Goal: Find specific page/section: Find specific page/section

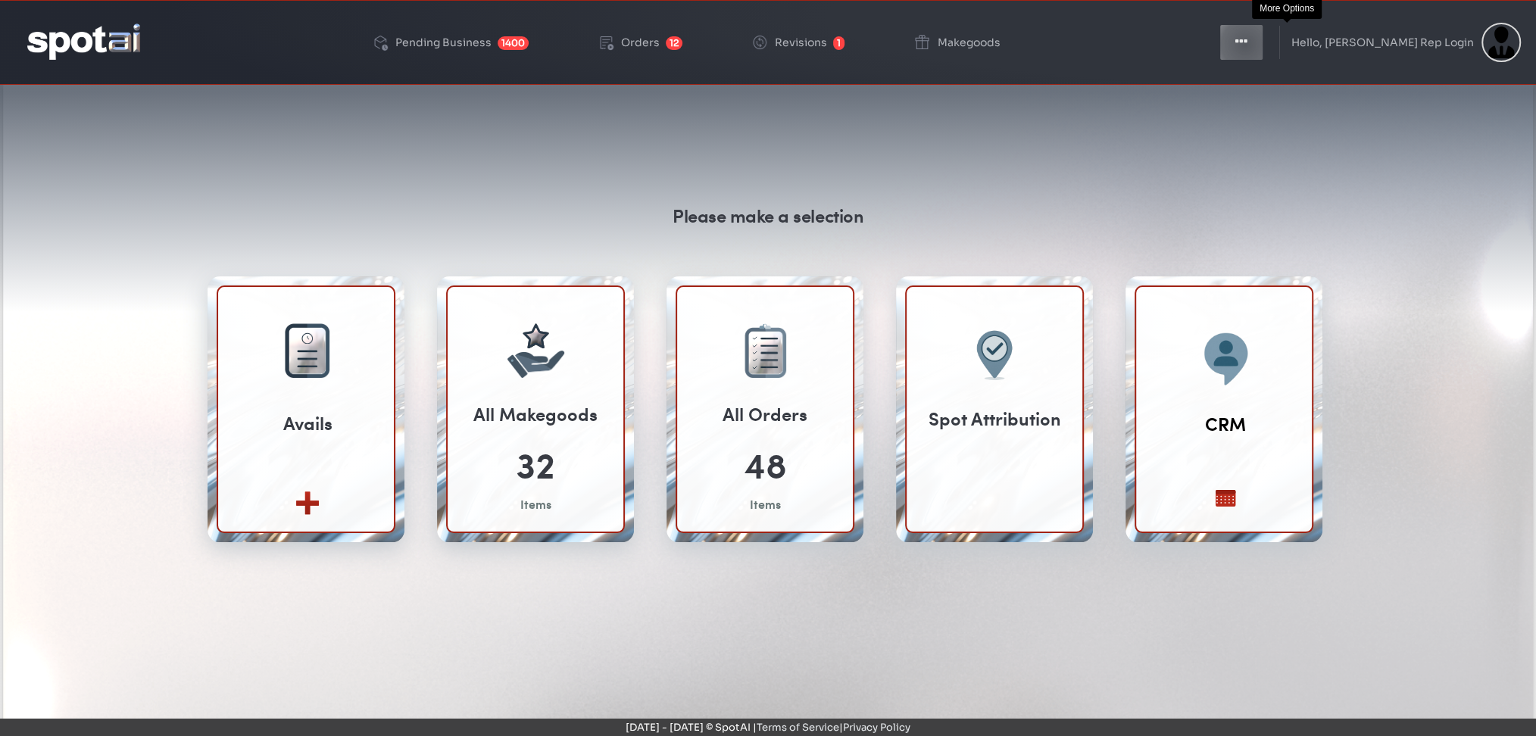
click at [1247, 45] on icon "button" at bounding box center [1241, 41] width 12 height 15
click at [1264, 50] on button "Toggle Dropdown" at bounding box center [1240, 42] width 45 height 38
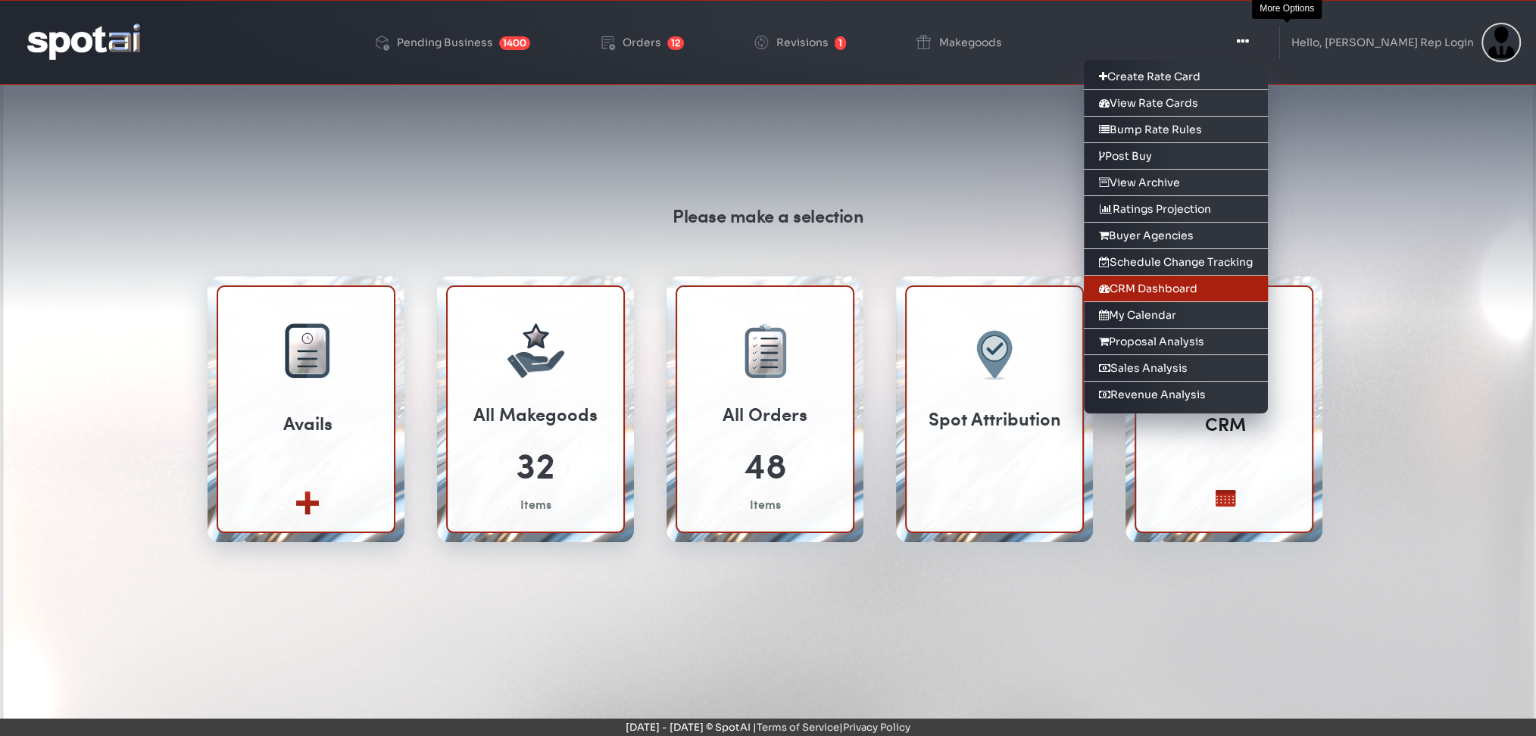
click at [1187, 283] on link "CRM Dashboard" at bounding box center [1176, 289] width 184 height 27
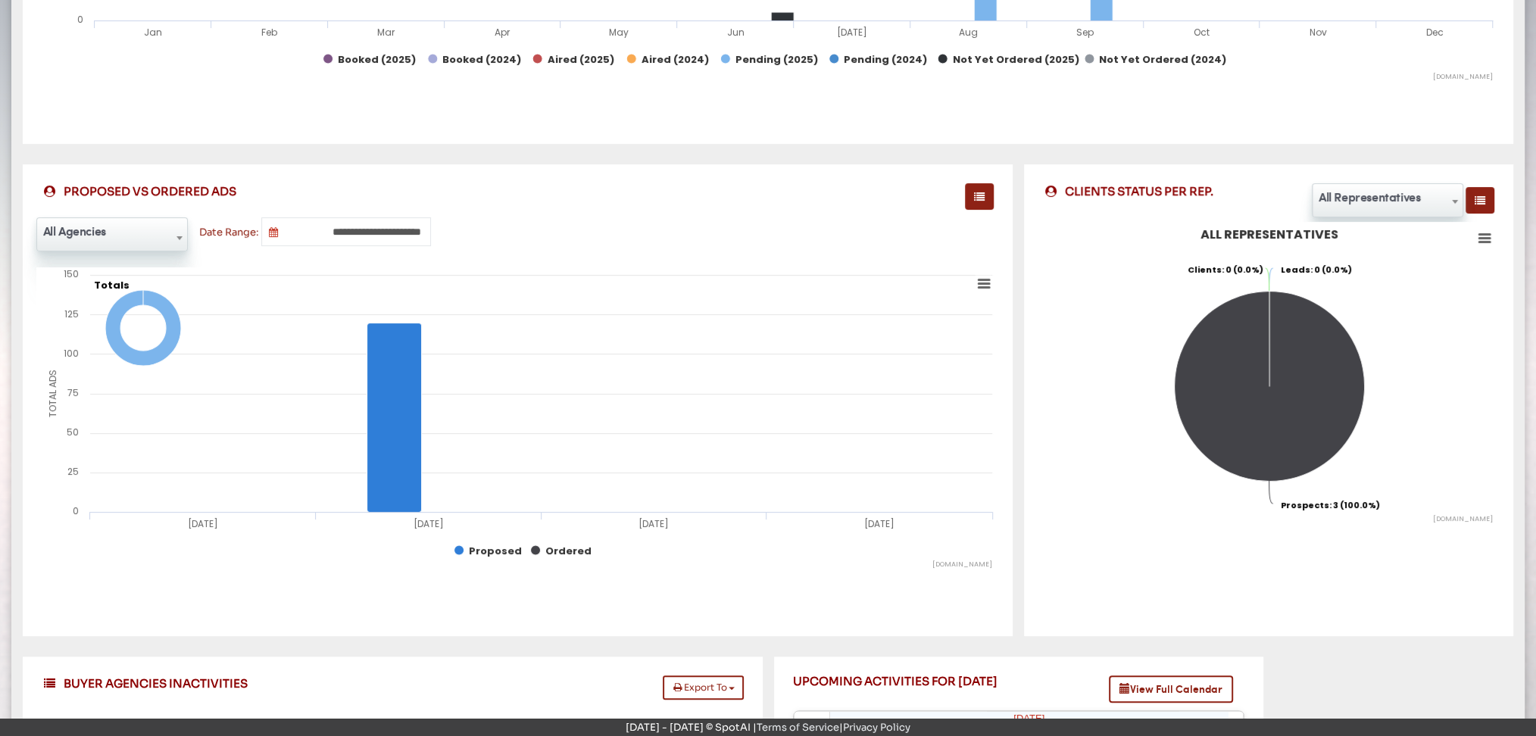
scroll to position [502, 0]
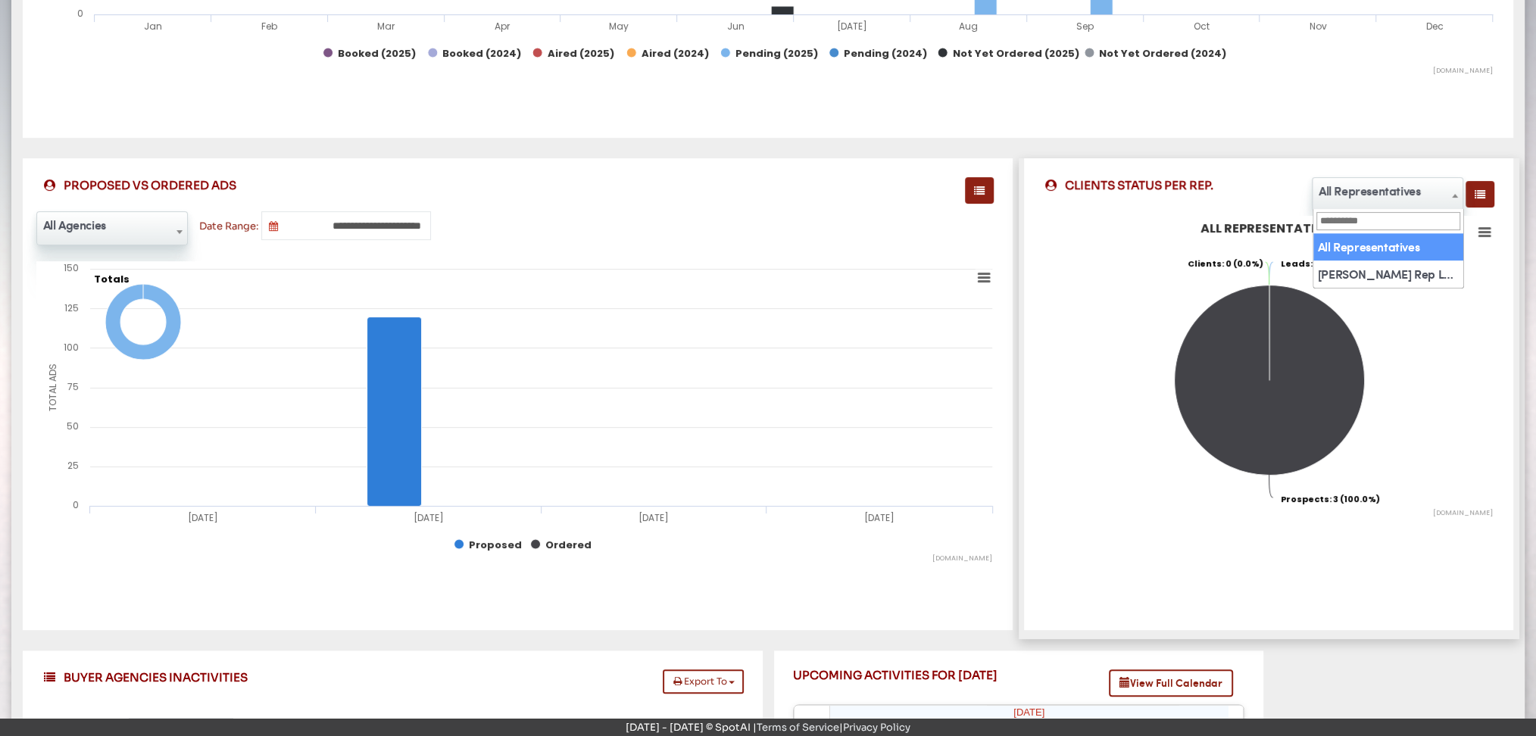
click at [1371, 189] on span "All Representatives" at bounding box center [1387, 191] width 150 height 24
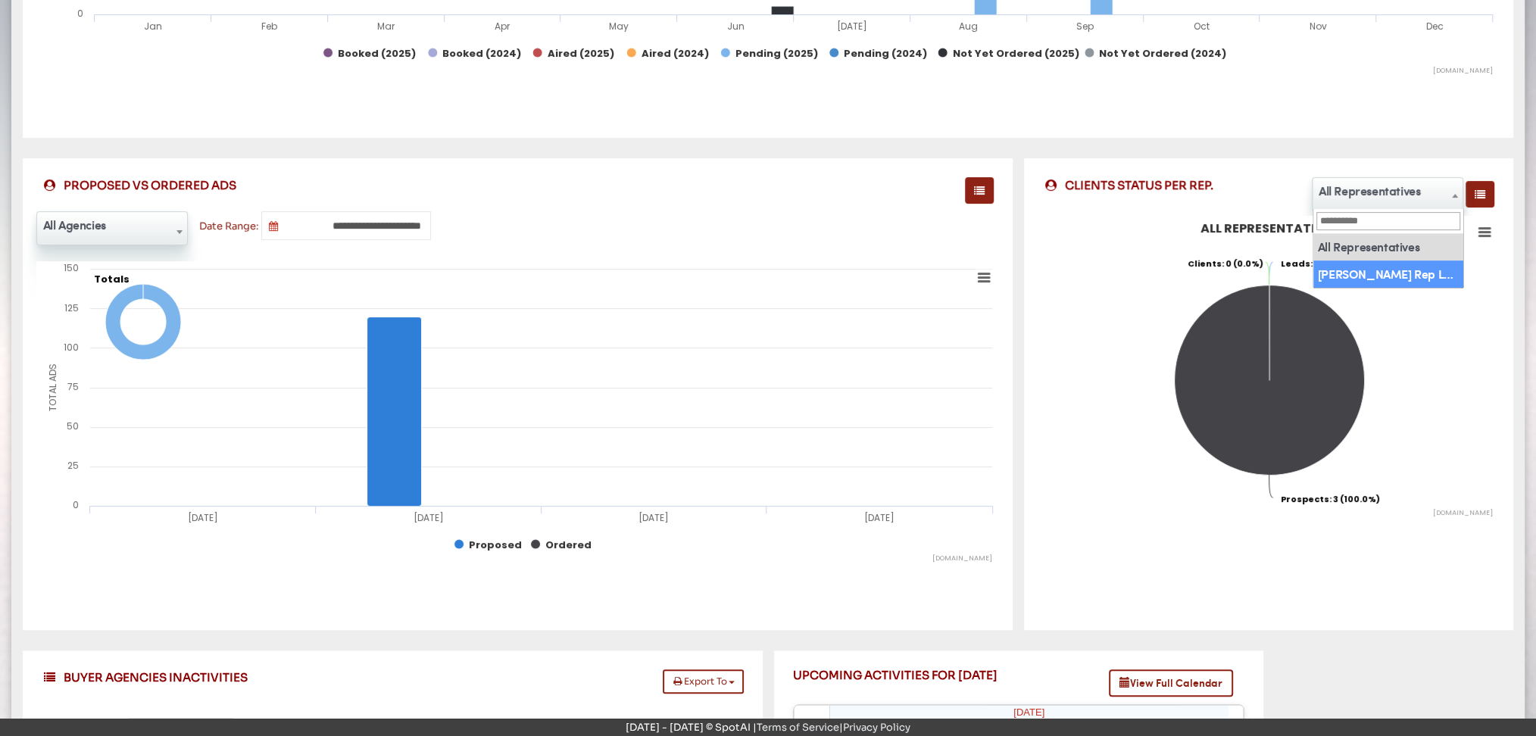
select select "**********"
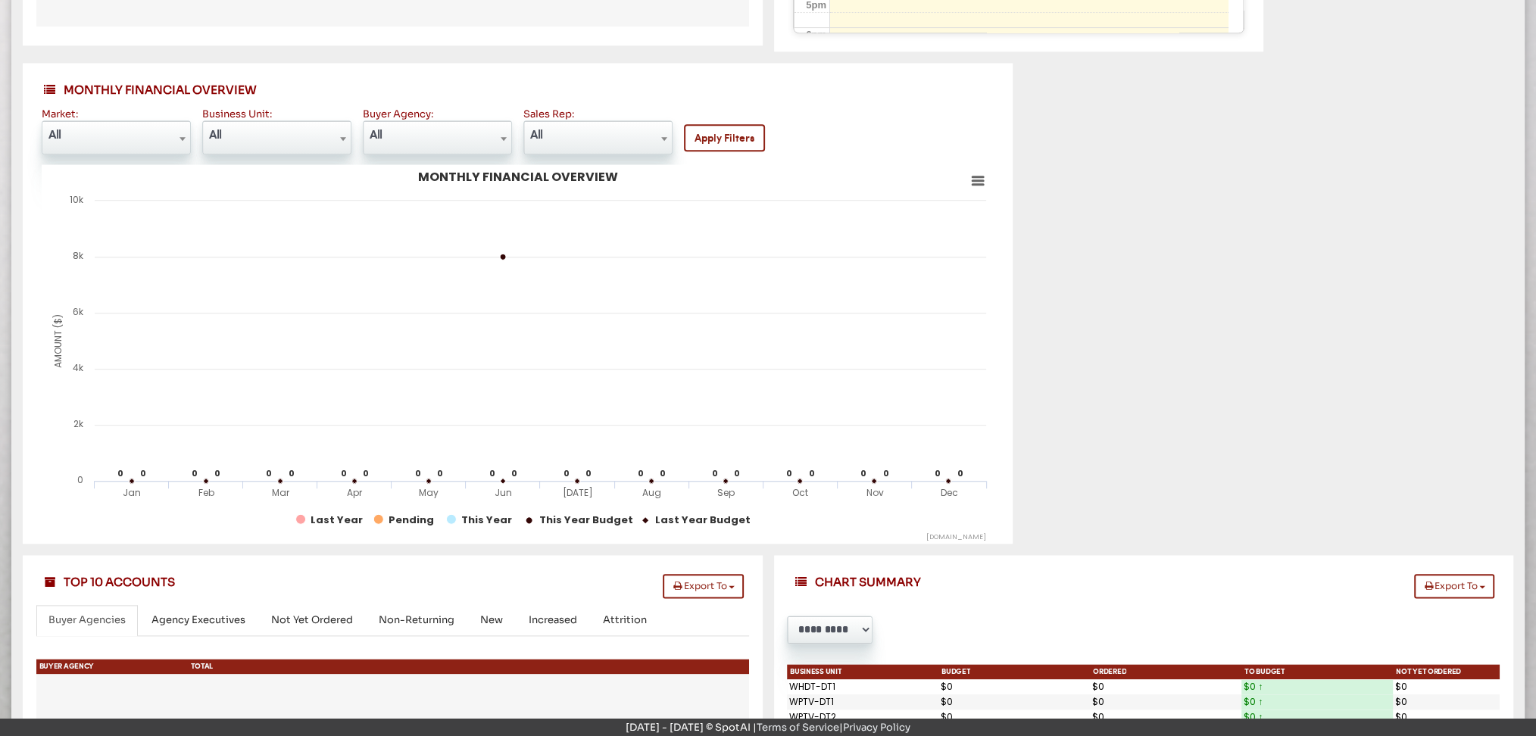
scroll to position [1576, 0]
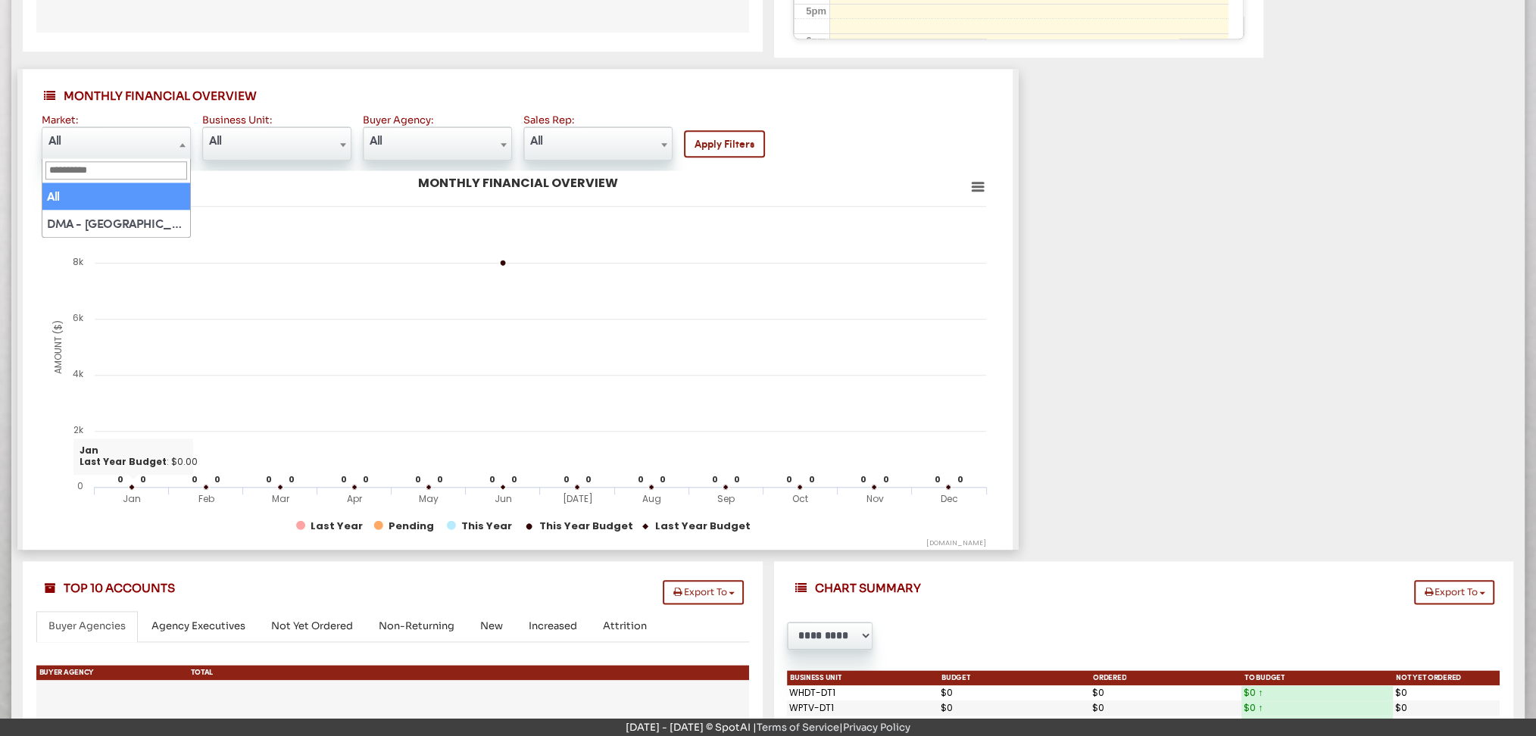
click at [124, 145] on span "All" at bounding box center [116, 140] width 148 height 24
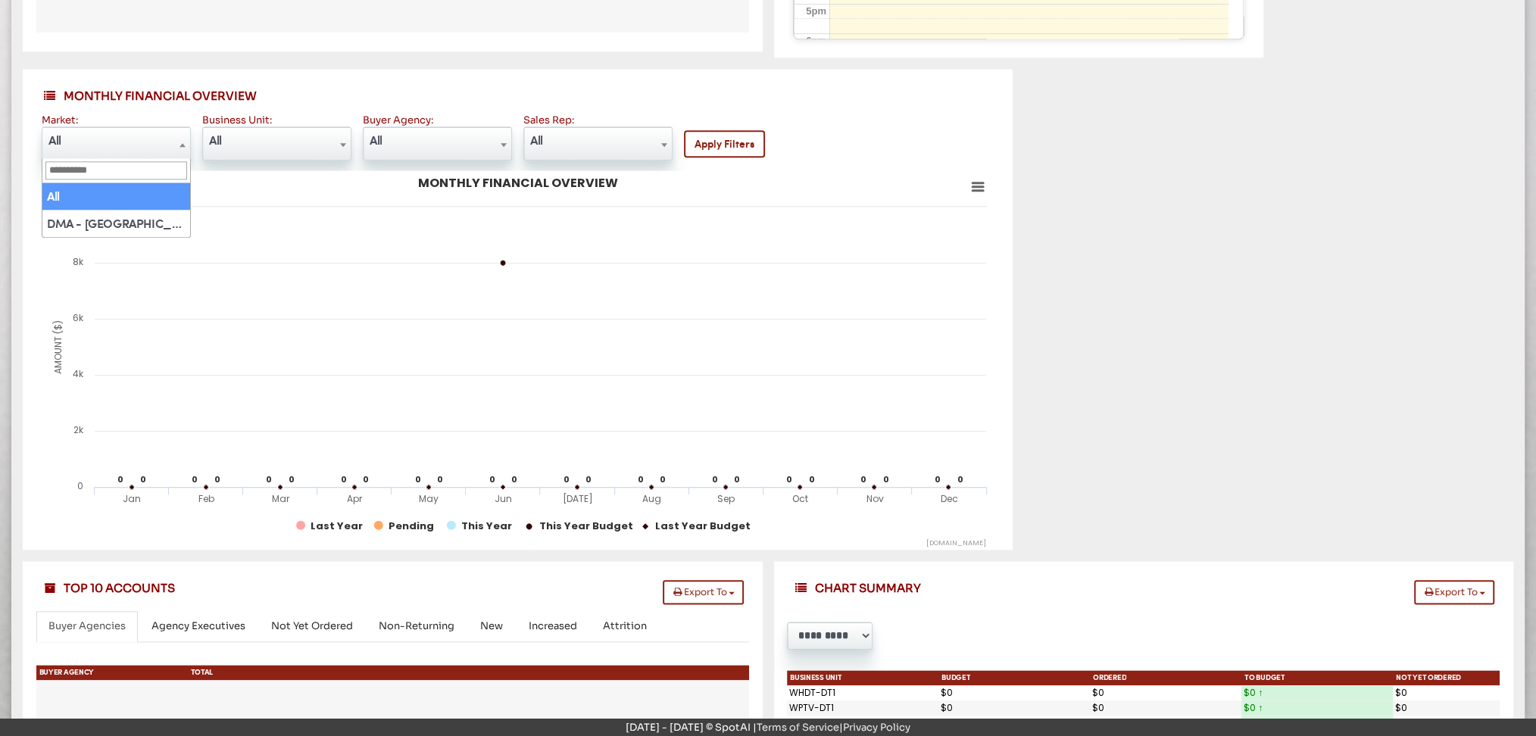
select select "**"
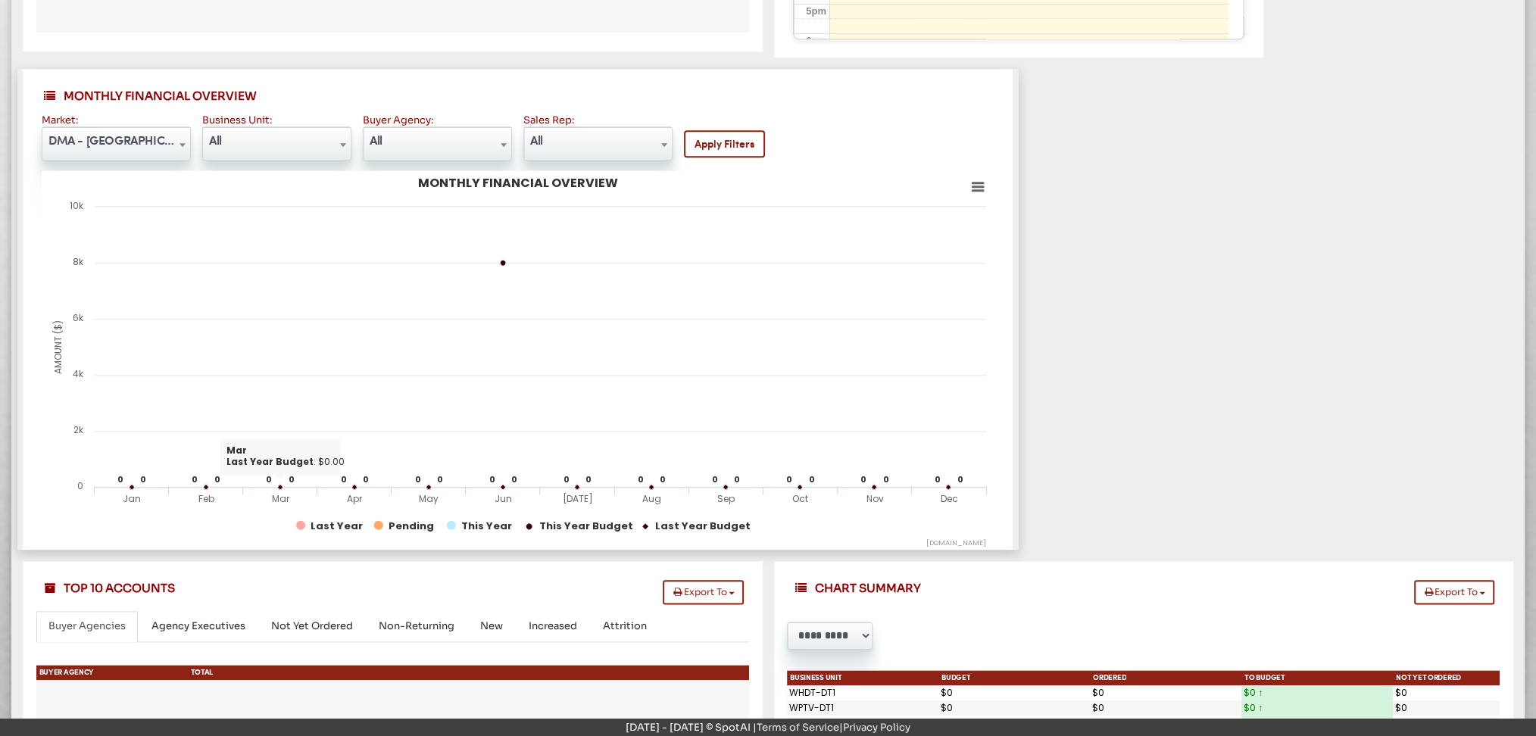
click at [280, 142] on span "All" at bounding box center [277, 140] width 148 height 24
click at [591, 144] on span "All" at bounding box center [598, 140] width 148 height 24
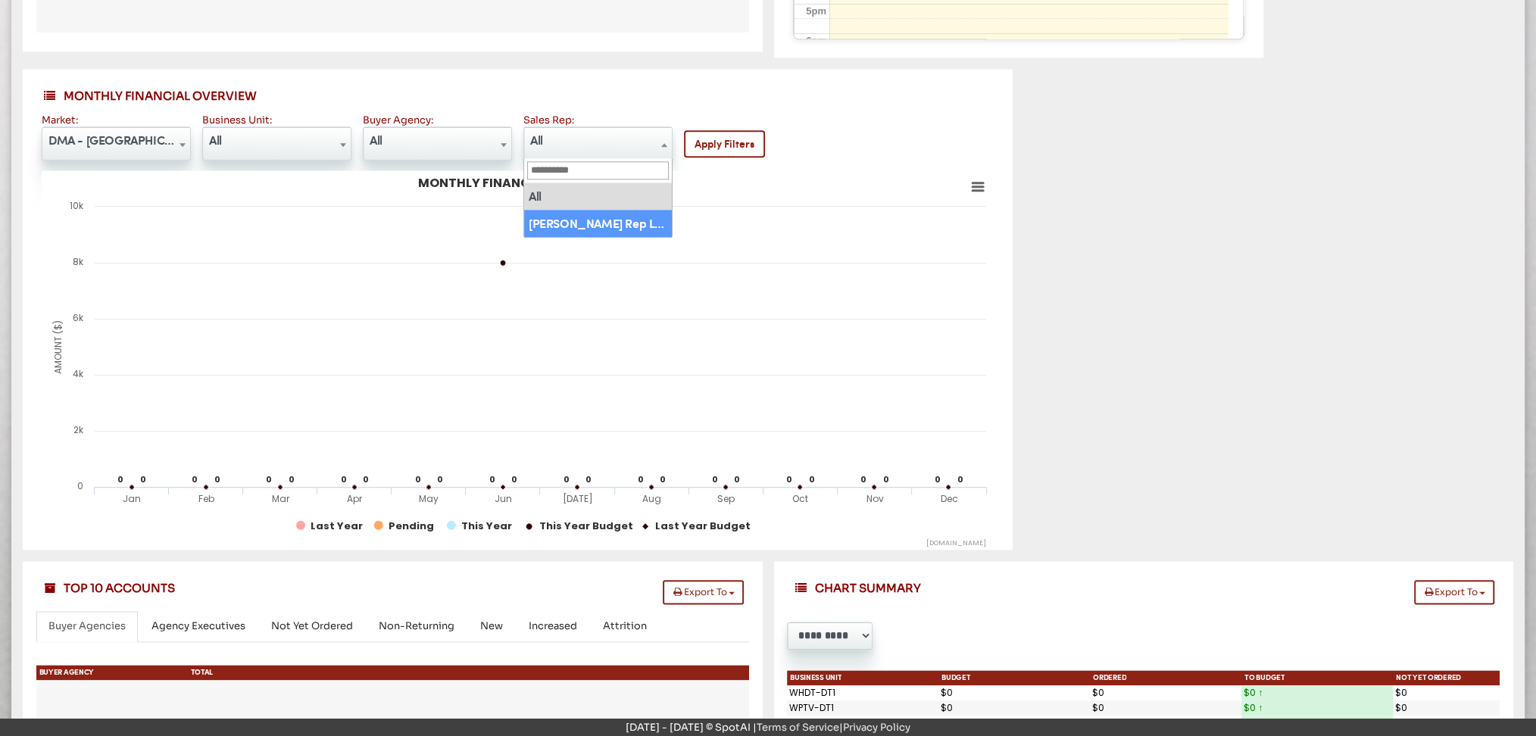
select select "**"
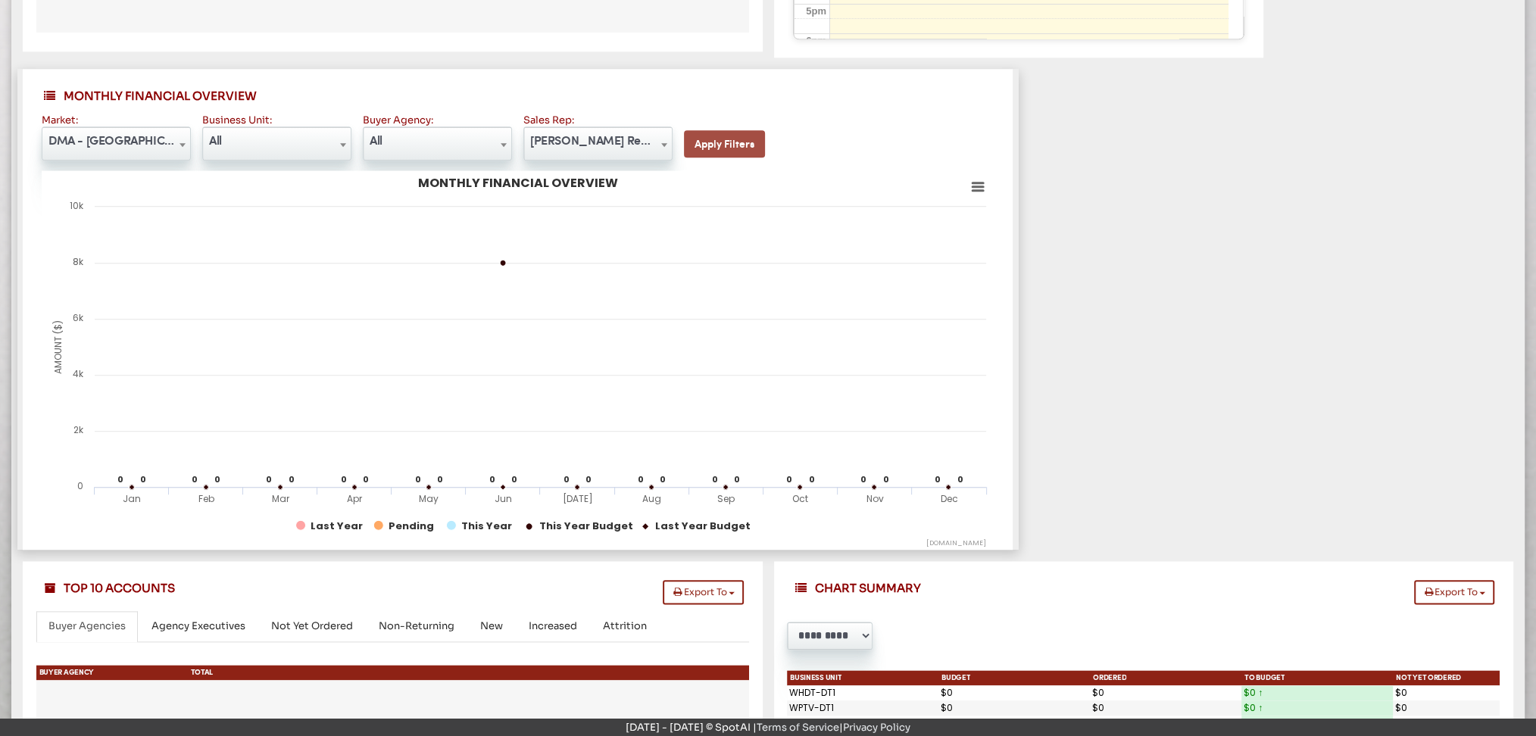
click at [744, 144] on button "Apply Filters" at bounding box center [724, 143] width 81 height 27
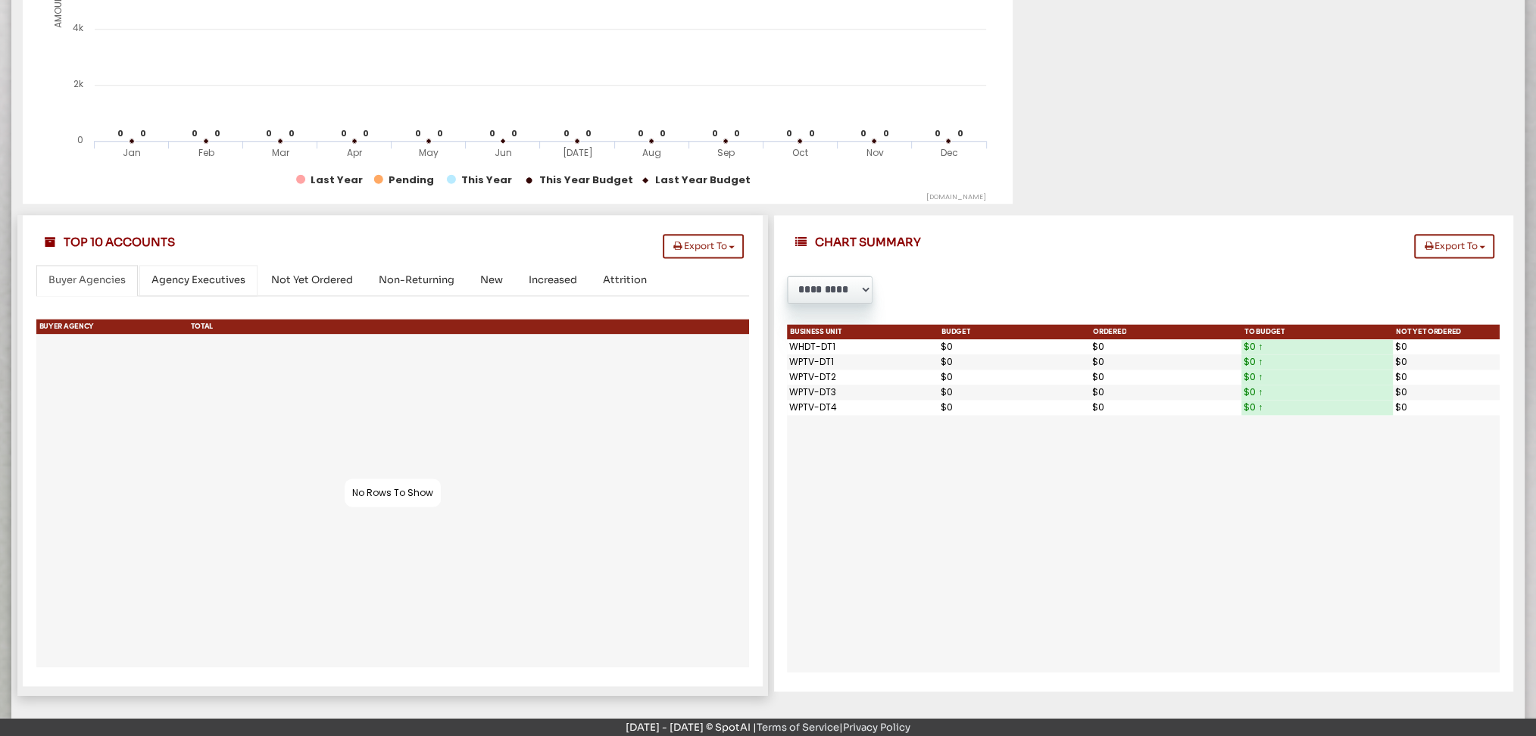
click at [192, 273] on span "Agency Executives" at bounding box center [198, 279] width 94 height 13
click at [304, 285] on link "Not Yet Ordered" at bounding box center [312, 280] width 106 height 31
click at [415, 278] on span "Non-Returning" at bounding box center [417, 279] width 76 height 13
click at [516, 288] on link "Increased" at bounding box center [552, 280] width 73 height 31
click at [607, 281] on span "Attrition" at bounding box center [625, 279] width 44 height 13
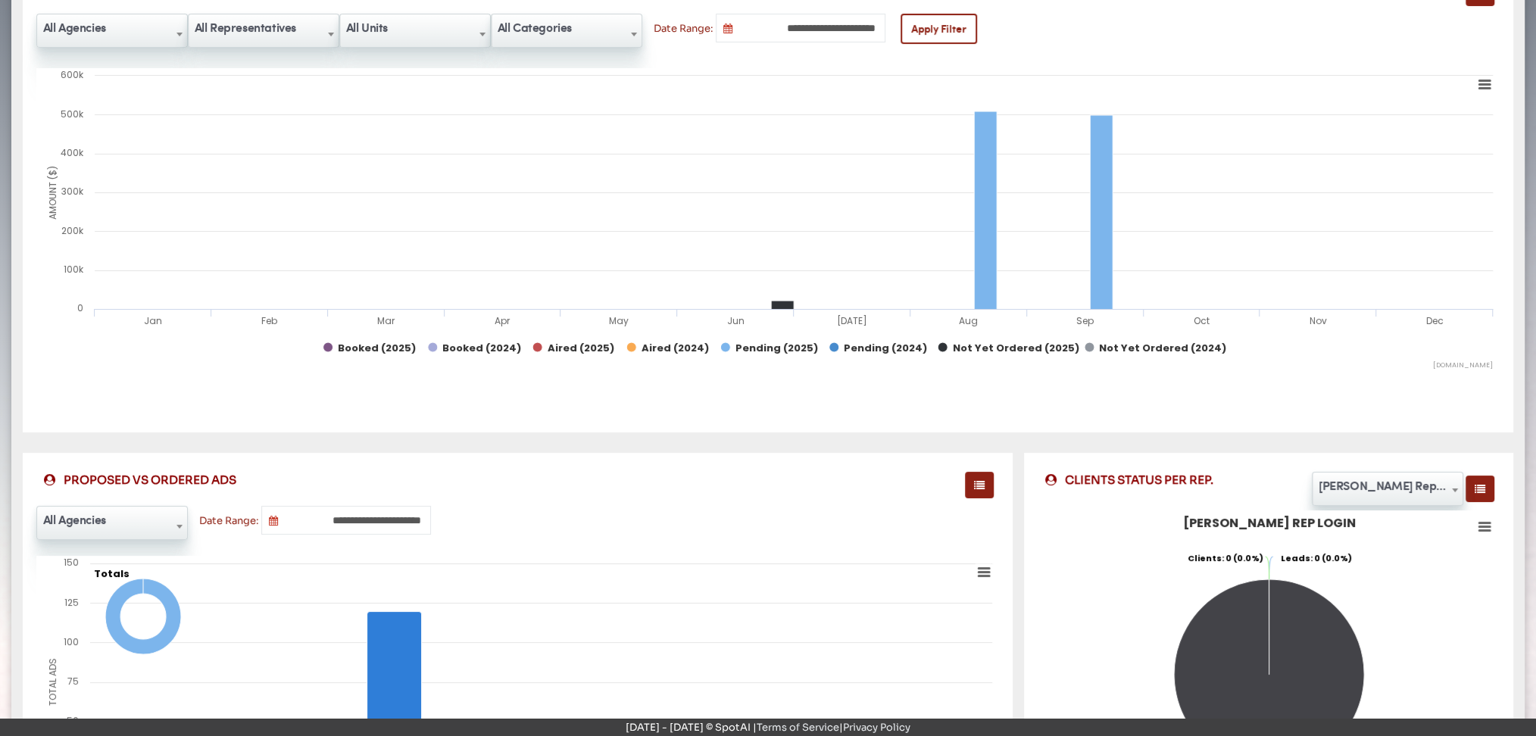
scroll to position [0, 0]
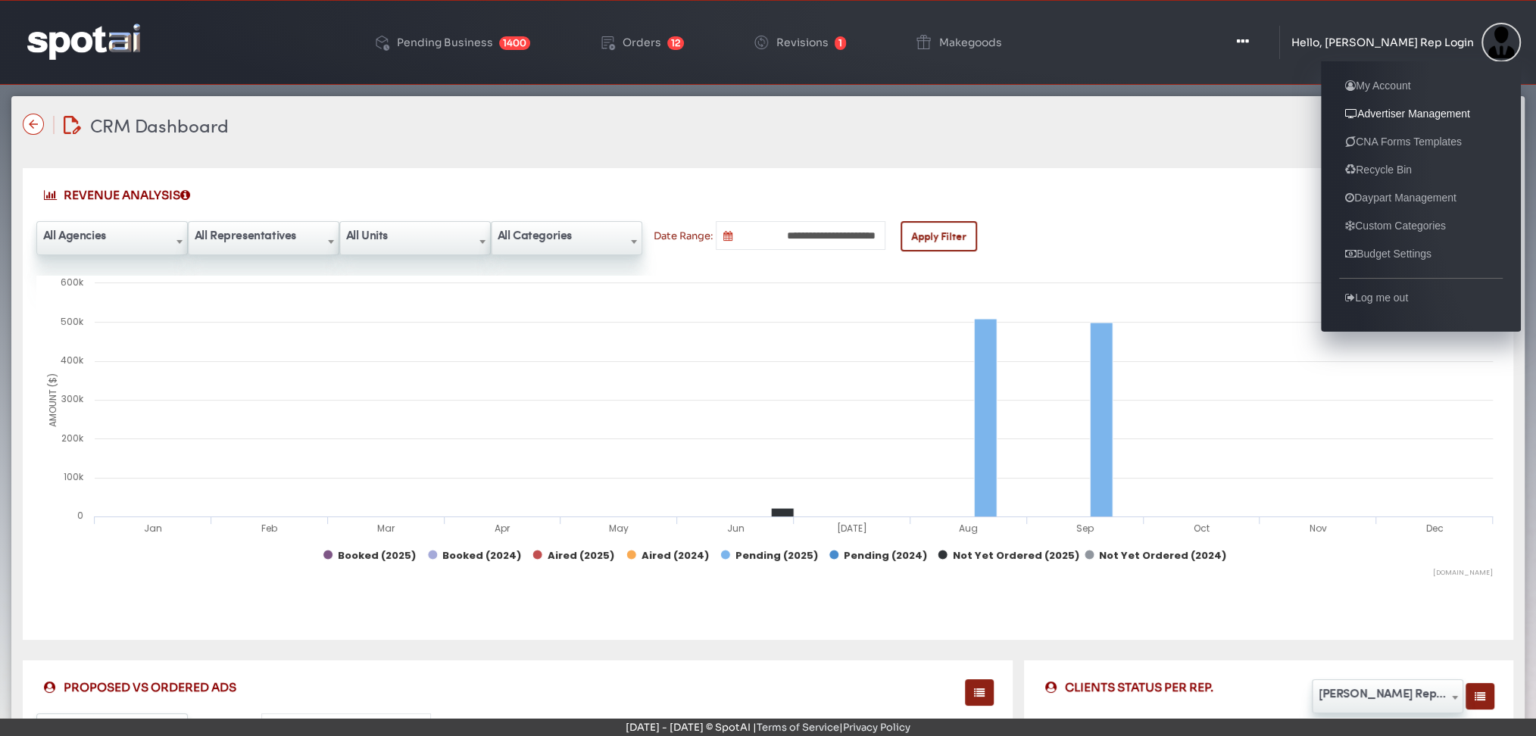
click at [1397, 114] on link "Advertiser Management" at bounding box center [1407, 113] width 137 height 18
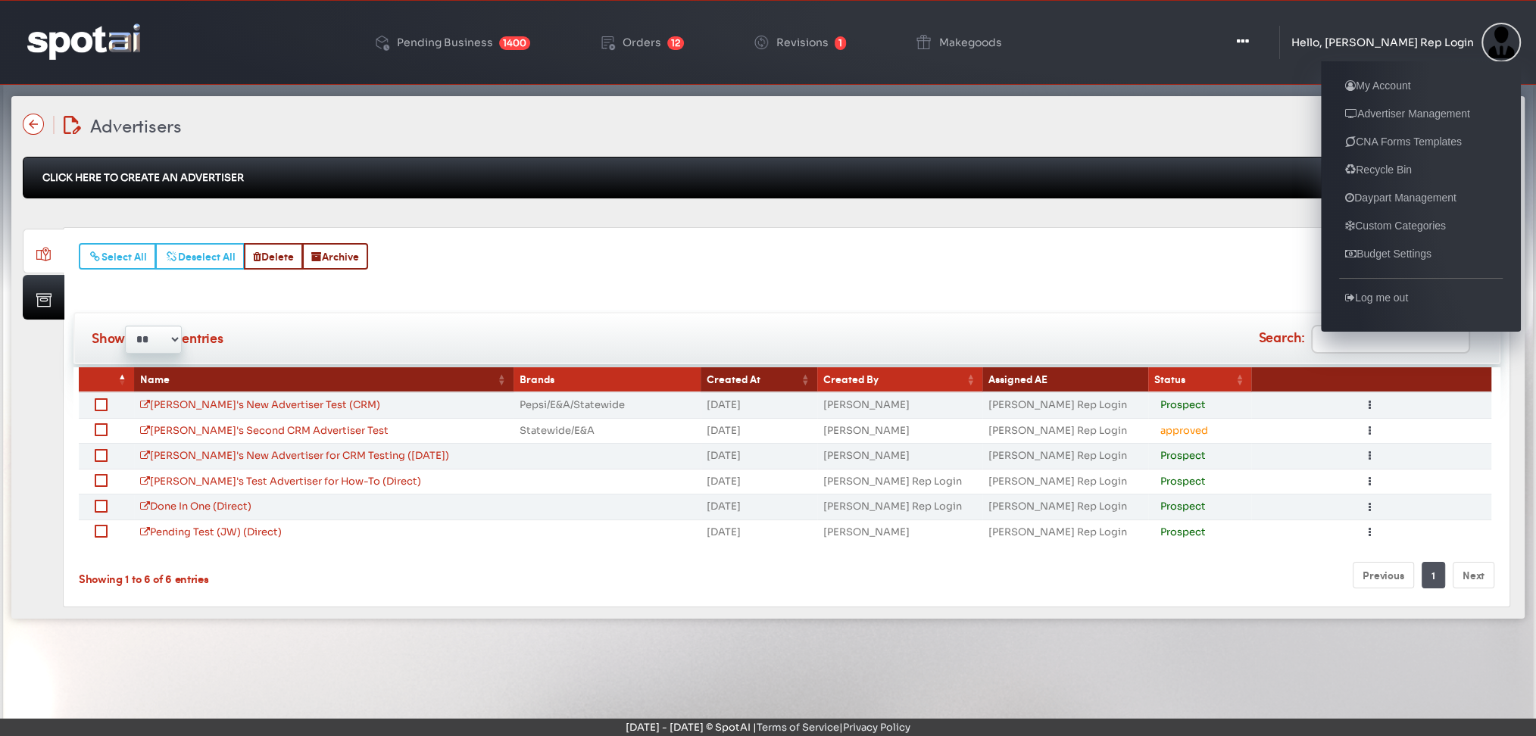
click at [1374, 28] on div "Hello, [PERSON_NAME] Rep Login My Account Advertiser Management CNA Forms Templ…" at bounding box center [1405, 42] width 229 height 39
click at [1374, 299] on link "Log me out" at bounding box center [1376, 298] width 75 height 18
